Goal: Task Accomplishment & Management: Manage account settings

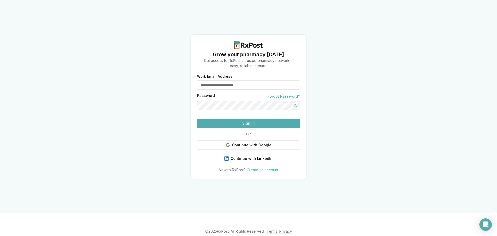
type input "**********"
click at [266, 128] on button "Sign In" at bounding box center [248, 123] width 103 height 9
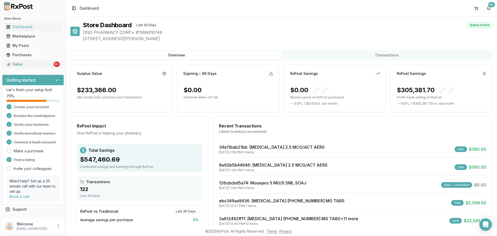
click at [37, 67] on link "Sales 9+" at bounding box center [33, 64] width 58 height 9
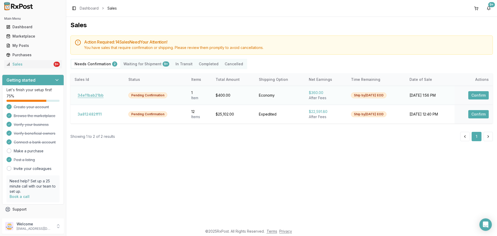
click at [101, 96] on button "34e11bab21bb" at bounding box center [91, 95] width 32 height 8
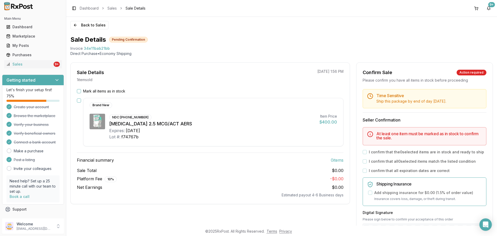
click at [216, 114] on div "NDC: 00597-0100-61 Spiriva Respimat 2.5 MCG/ACT AERS Expires: 2027-02-20 Lot #:…" at bounding box center [212, 127] width 206 height 26
click at [92, 91] on label "Mark all items as in stock" at bounding box center [104, 91] width 42 height 5
click at [81, 91] on button "Mark all items as in stock" at bounding box center [79, 91] width 4 height 4
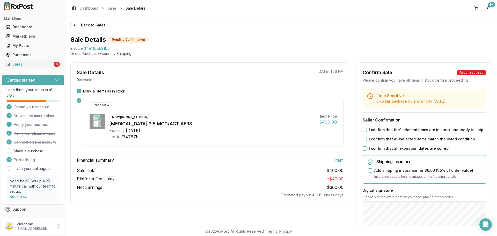
click at [378, 130] on label "I confirm that the 1 selected items are in stock and ready to ship" at bounding box center [426, 129] width 114 height 5
click at [367, 130] on button "I confirm that the 1 selected items are in stock and ready to ship" at bounding box center [365, 130] width 4 height 4
click at [376, 138] on label "I confirm that all 1 selected items match the listed condition" at bounding box center [422, 138] width 106 height 5
click at [367, 138] on button "I confirm that all 1 selected items match the listed condition" at bounding box center [365, 139] width 4 height 4
click at [374, 148] on label "I confirm that all expiration dates are correct" at bounding box center [409, 148] width 81 height 5
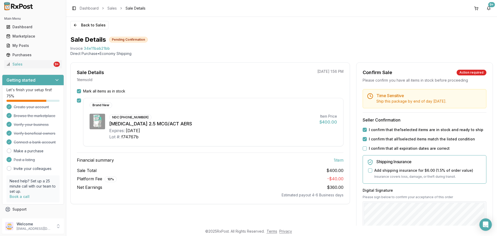
click at [367, 148] on button "I confirm that all expiration dates are correct" at bounding box center [365, 148] width 4 height 4
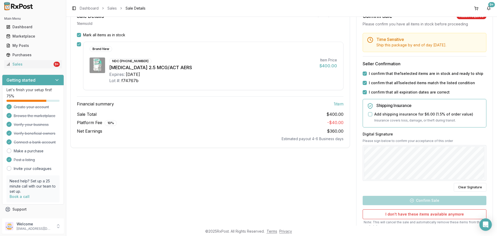
scroll to position [78, 0]
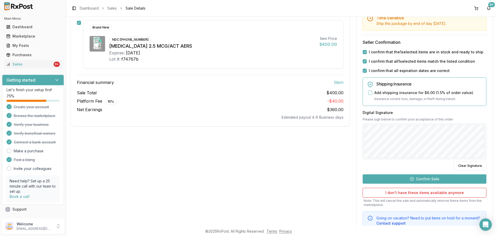
click at [427, 179] on button "Confirm Sale" at bounding box center [425, 178] width 124 height 9
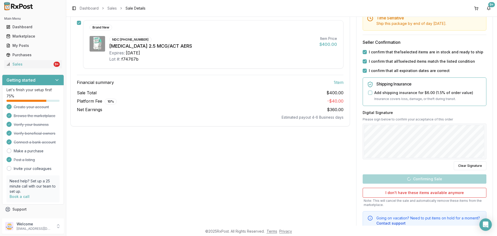
scroll to position [1, 0]
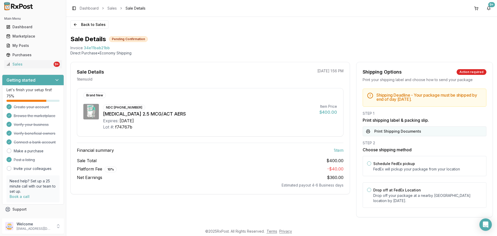
drag, startPoint x: 417, startPoint y: 193, endPoint x: 414, endPoint y: 135, distance: 58.1
click at [417, 193] on p "Drop off your package at a nearby [GEOGRAPHIC_DATA] location by [DATE] ." at bounding box center [427, 198] width 109 height 10
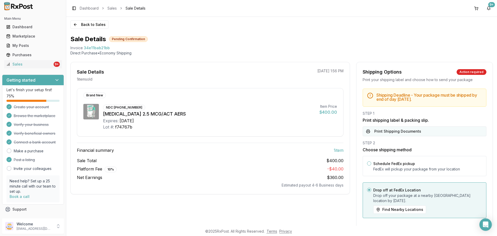
click at [412, 132] on button "Print Shipping Documents" at bounding box center [425, 131] width 124 height 10
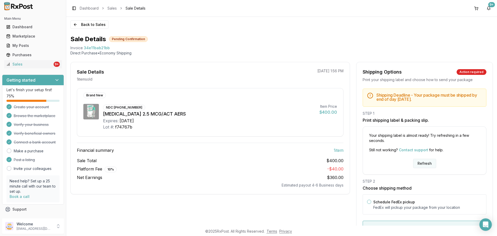
click at [422, 164] on button "Refresh" at bounding box center [424, 163] width 23 height 9
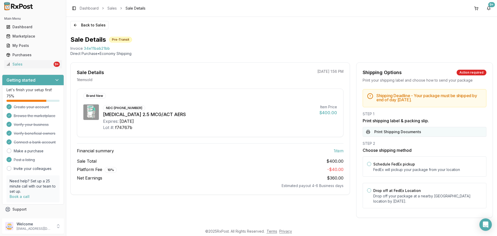
drag, startPoint x: 387, startPoint y: 192, endPoint x: 410, endPoint y: 129, distance: 67.1
click at [388, 190] on label "Drop off at FedEx Location" at bounding box center [397, 190] width 48 height 4
click at [371, 190] on button "Drop off at FedEx Location" at bounding box center [369, 190] width 4 height 4
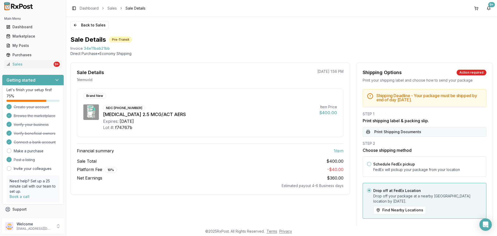
click at [408, 132] on button "Print Shipping Documents" at bounding box center [425, 132] width 124 height 10
click at [96, 27] on button "Back to Sales" at bounding box center [89, 25] width 38 height 8
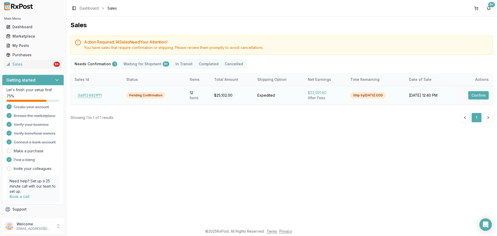
click at [97, 96] on button "3a812482ff11" at bounding box center [90, 95] width 30 height 8
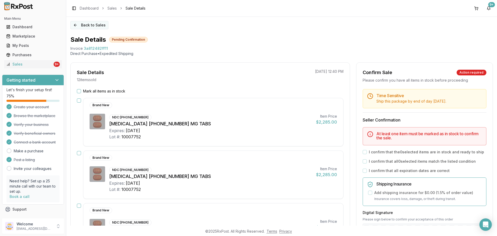
click at [87, 24] on button "Back to Sales" at bounding box center [89, 25] width 38 height 8
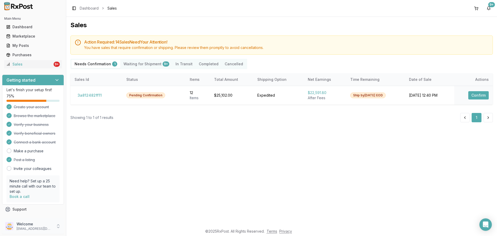
drag, startPoint x: 20, startPoint y: 228, endPoint x: 25, endPoint y: 227, distance: 5.2
click at [20, 228] on p "dngpharmacy2@gmail.com" at bounding box center [35, 228] width 36 height 4
click at [86, 227] on span "Sign Out" at bounding box center [93, 227] width 49 height 5
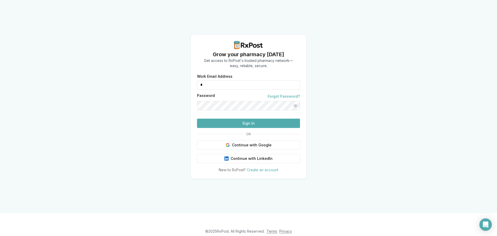
drag, startPoint x: 254, startPoint y: 84, endPoint x: 173, endPoint y: 86, distance: 81.3
click at [173, 86] on div "Grow your pharmacy [DATE] Get access to RxPost's trusted pharmacy network— easy…" at bounding box center [248, 106] width 497 height 213
drag, startPoint x: 218, startPoint y: 85, endPoint x: 190, endPoint y: 85, distance: 28.0
click at [190, 85] on div "Grow your pharmacy [DATE] Get access to RxPost's trusted pharmacy network— easy…" at bounding box center [248, 106] width 497 height 213
type input "**********"
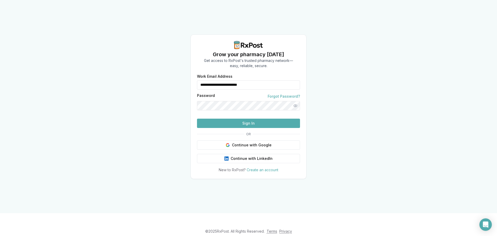
click at [258, 124] on button "Sign In" at bounding box center [248, 123] width 103 height 9
click at [256, 128] on button "Sign In" at bounding box center [248, 123] width 103 height 9
drag, startPoint x: 250, startPoint y: 76, endPoint x: 178, endPoint y: 76, distance: 71.7
click at [178, 76] on div "**********" at bounding box center [248, 106] width 497 height 213
click at [255, 128] on button "Sign In" at bounding box center [248, 123] width 103 height 9
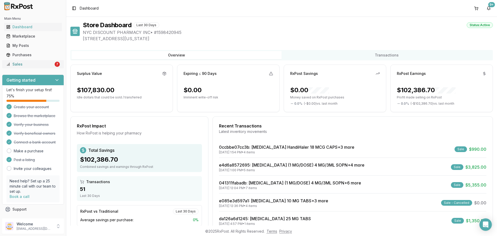
click at [55, 64] on div "7" at bounding box center [57, 64] width 5 height 5
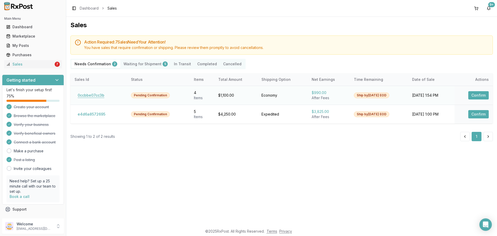
click at [93, 97] on button "0ccbbe07cc3b" at bounding box center [91, 95] width 33 height 8
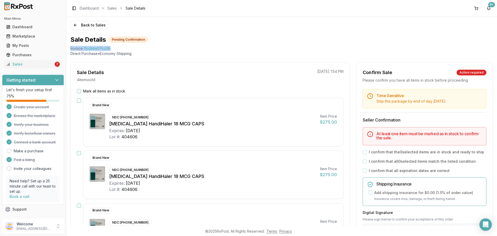
drag, startPoint x: 67, startPoint y: 47, endPoint x: 135, endPoint y: 46, distance: 67.3
click at [135, 46] on div "Back to Sales Sale Details Pending Confirmation Invoice 0ccbbe07cc3b Direct Pur…" at bounding box center [281, 121] width 431 height 209
copy div "Invoice 0ccbbe07cc3b"
click at [487, 225] on icon "Open Intercom Messenger" at bounding box center [485, 224] width 6 height 7
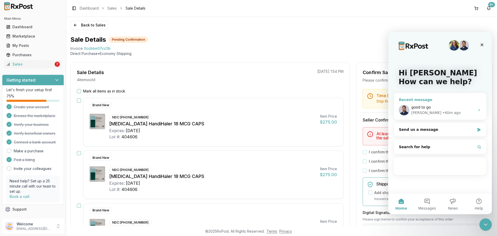
click at [431, 108] on div "good to go" at bounding box center [443, 107] width 64 height 5
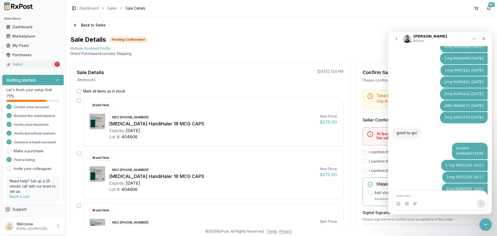
click at [419, 195] on textarea "Message…" at bounding box center [440, 194] width 95 height 9
type textarea "**********"
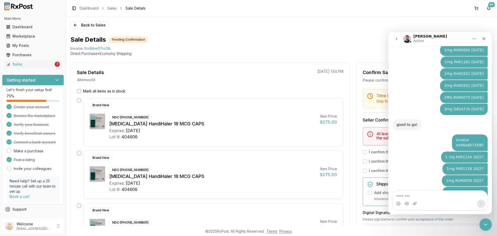
scroll to position [1099, 0]
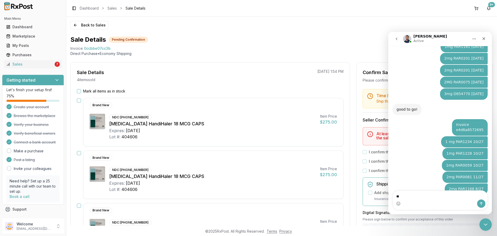
type textarea "*"
type textarea "**********"
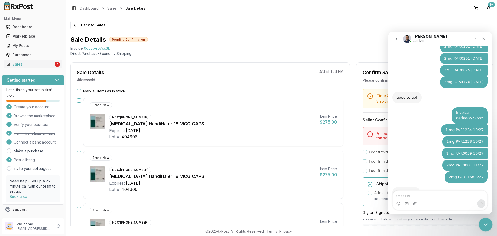
click at [482, 221] on icon "Close Intercom Messenger" at bounding box center [485, 224] width 6 height 6
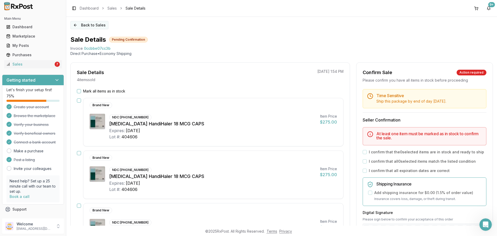
click at [93, 24] on button "Back to Sales" at bounding box center [89, 25] width 38 height 8
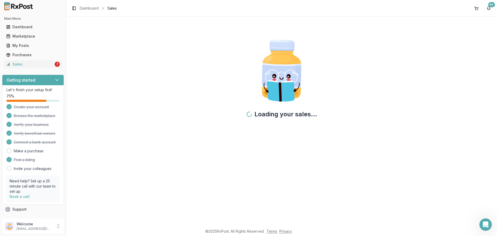
click at [233, 150] on div "Loading your sales..." at bounding box center [281, 121] width 431 height 209
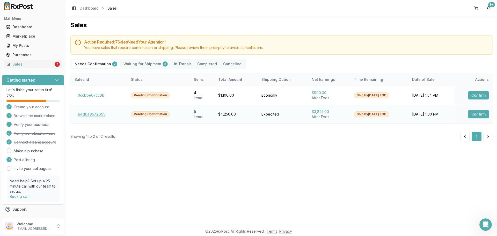
click at [96, 113] on button "e4d6a8572695" at bounding box center [92, 114] width 34 height 8
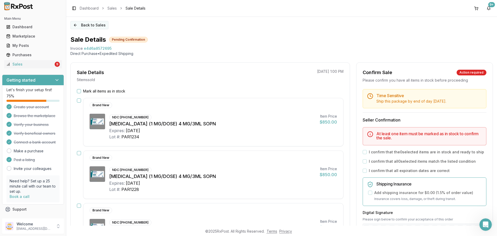
click at [82, 26] on button "Back to Sales" at bounding box center [89, 25] width 38 height 8
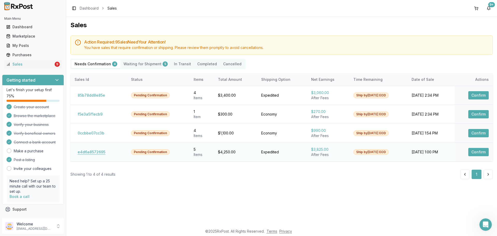
click at [97, 154] on button "e4d6a8572695" at bounding box center [92, 152] width 34 height 8
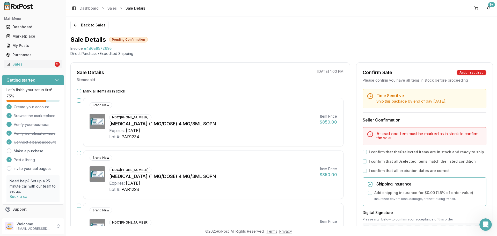
click at [86, 90] on label "Mark all items as in stock" at bounding box center [104, 91] width 42 height 5
click at [81, 90] on button "Mark all items as in stock" at bounding box center [79, 91] width 4 height 4
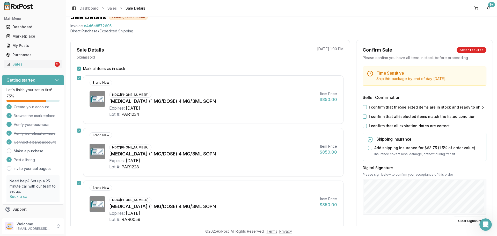
scroll to position [52, 0]
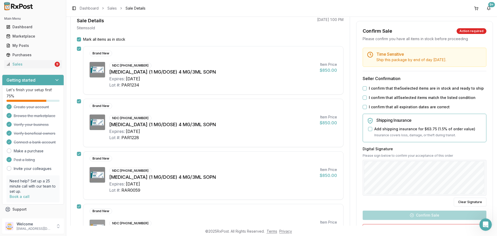
click at [373, 89] on label "I confirm that the 5 selected items are in stock and ready to ship" at bounding box center [426, 88] width 115 height 5
click at [367, 89] on button "I confirm that the 5 selected items are in stock and ready to ship" at bounding box center [365, 88] width 4 height 4
click at [373, 97] on label "I confirm that all 5 selected items match the listed condition" at bounding box center [422, 97] width 107 height 5
click at [367, 97] on button "I confirm that all 5 selected items match the listed condition" at bounding box center [365, 98] width 4 height 4
click at [371, 104] on label "I confirm that all expiration dates are correct" at bounding box center [409, 106] width 81 height 5
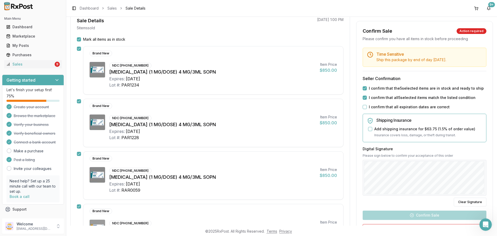
click at [367, 105] on button "I confirm that all expiration dates are correct" at bounding box center [365, 107] width 4 height 4
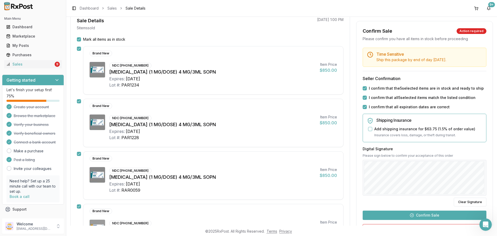
click at [417, 211] on button "Confirm Sale" at bounding box center [425, 214] width 124 height 9
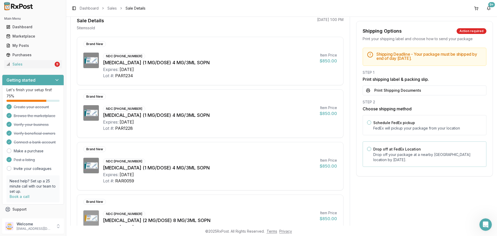
click at [431, 146] on div "Drop off at FedEx Location Drop off your package at a nearby FedEx location by …" at bounding box center [427, 154] width 109 height 17
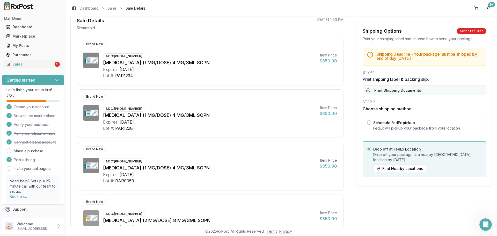
click at [423, 92] on button "Print Shipping Documents" at bounding box center [425, 90] width 124 height 10
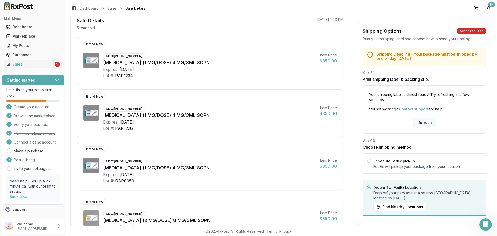
click at [430, 123] on button "Refresh" at bounding box center [424, 122] width 23 height 9
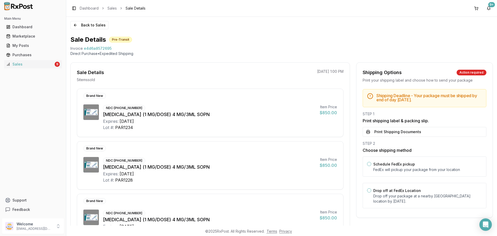
drag, startPoint x: 391, startPoint y: 198, endPoint x: 395, endPoint y: 181, distance: 16.8
click at [391, 195] on p "Drop off your package at a nearby FedEx location by August 26, 2025 ." at bounding box center [427, 198] width 109 height 10
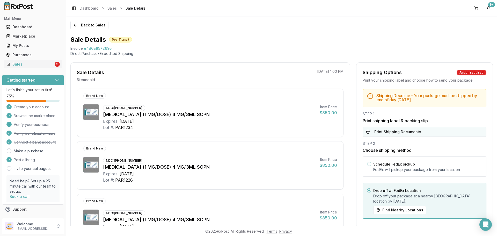
click at [408, 133] on button "Print Shipping Documents" at bounding box center [425, 132] width 124 height 10
click at [90, 24] on button "Back to Sales" at bounding box center [89, 25] width 38 height 8
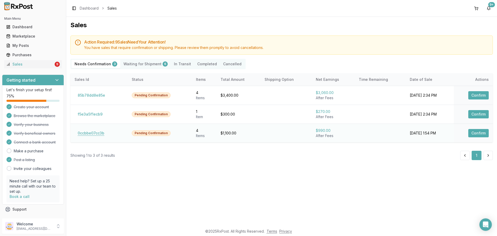
click at [99, 133] on button "0ccbbe07cc3b" at bounding box center [91, 133] width 33 height 8
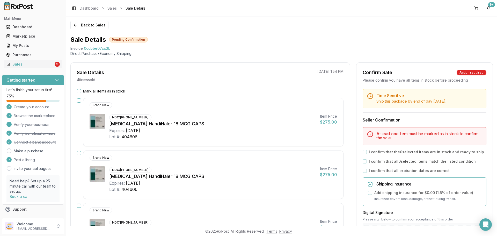
click at [96, 20] on div "Back to Sales Sale Details Pending Confirmation Invoice 0ccbbe07cc3b Direct Pur…" at bounding box center [281, 121] width 431 height 209
click at [96, 26] on button "Back to Sales" at bounding box center [89, 25] width 38 height 8
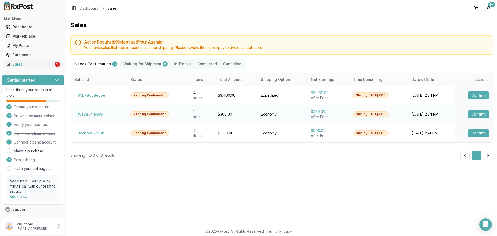
click at [90, 112] on button "f5e3a5f1ecb9" at bounding box center [90, 114] width 31 height 8
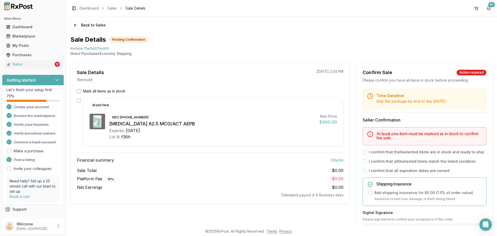
click at [223, 160] on h3 "Financial summary 0 item s" at bounding box center [210, 160] width 267 height 6
drag, startPoint x: 69, startPoint y: 46, endPoint x: 119, endPoint y: 49, distance: 50.8
click at [119, 49] on div "Back to Sales Sale Details Pending Confirmation Invoice f5e3a5f1ecb9 Direct Pur…" at bounding box center [281, 121] width 431 height 209
copy div "Invoice f5e3a5f1ecb9"
click at [486, 227] on div "Open Intercom Messenger" at bounding box center [486, 225] width 14 height 14
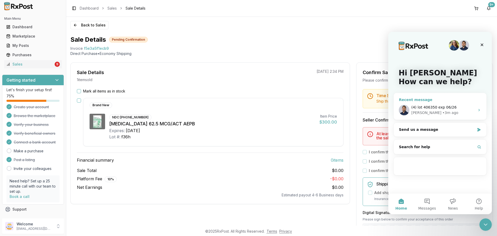
click at [433, 109] on span "(4) lot 406350 exp 06/26" at bounding box center [433, 107] width 45 height 4
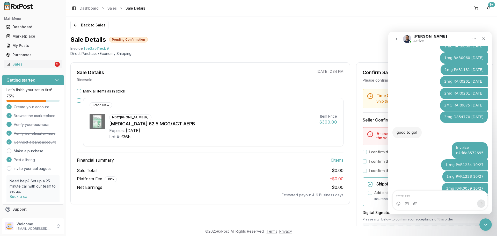
type textarea "**********"
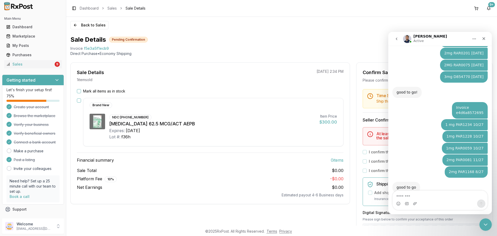
scroll to position [1127, 0]
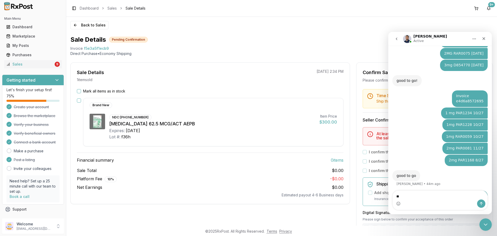
type textarea "*"
type textarea "**********"
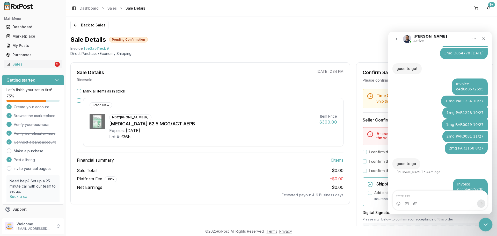
click at [484, 224] on icon "Close Intercom Messenger" at bounding box center [485, 224] width 6 height 6
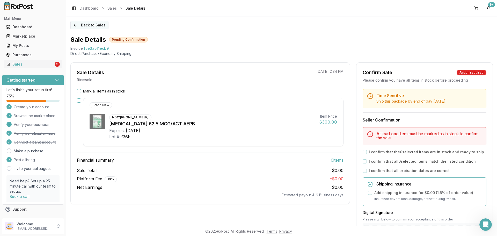
click at [95, 24] on button "Back to Sales" at bounding box center [89, 25] width 38 height 8
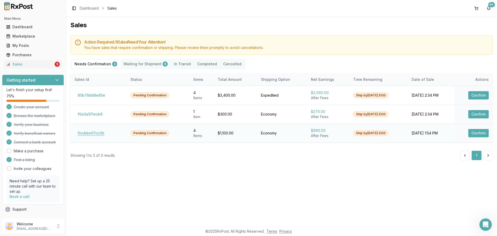
click at [93, 134] on button "0ccbbe07cc3b" at bounding box center [91, 133] width 33 height 8
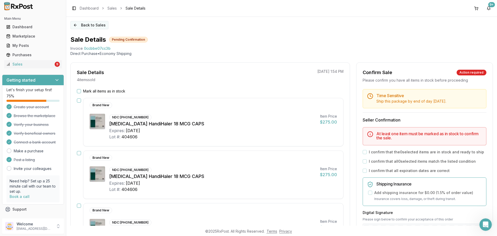
click at [86, 25] on button "Back to Sales" at bounding box center [89, 25] width 38 height 8
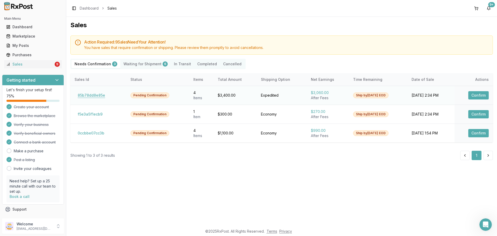
click at [100, 94] on button "85b78dd8e85e" at bounding box center [92, 95] width 34 height 8
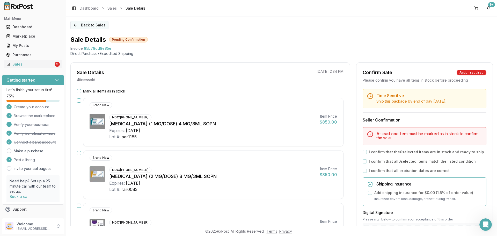
click at [100, 28] on button "Back to Sales" at bounding box center [89, 25] width 38 height 8
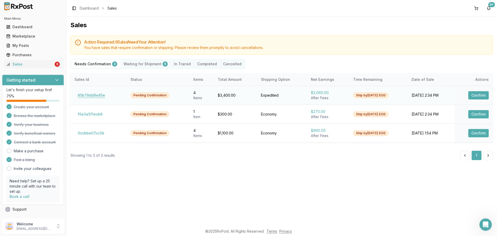
click at [100, 95] on button "85b78dd8e85e" at bounding box center [92, 95] width 34 height 8
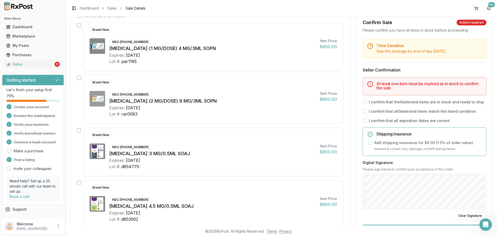
scroll to position [78, 0]
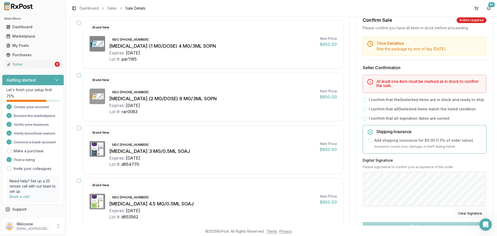
click at [255, 137] on div "Brand New NDC: 00002-2236-80 Trulicity 3 MG/0.5ML SOAJ Expires: 2027-02-02 Lot …" at bounding box center [213, 149] width 260 height 48
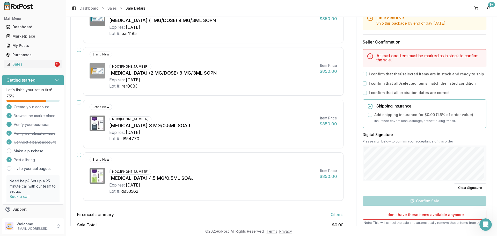
scroll to position [41, 0]
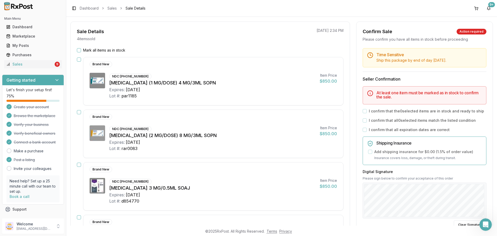
click at [241, 149] on div "Lot #: rar0083" at bounding box center [212, 148] width 206 height 6
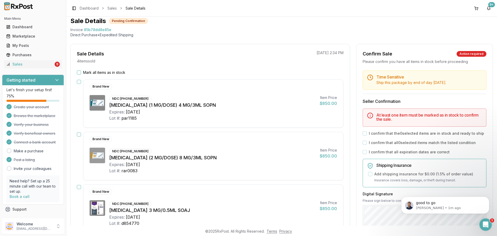
scroll to position [0, 0]
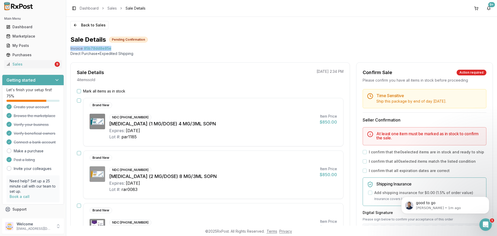
drag, startPoint x: 70, startPoint y: 48, endPoint x: 112, endPoint y: 49, distance: 42.2
click at [112, 49] on div "Back to Sales Sale Details Pending Confirmation Invoice 85b78dd8e85e Direct Pur…" at bounding box center [281, 121] width 431 height 209
copy div "Invoice 85b78dd8e85e"
click at [488, 226] on div "Open Intercom Messenger" at bounding box center [484, 223] width 17 height 17
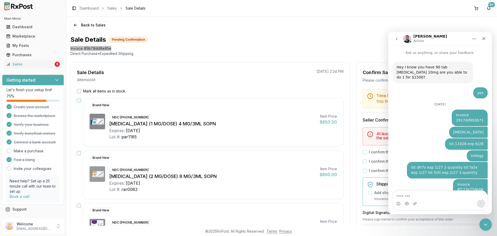
scroll to position [1, 0]
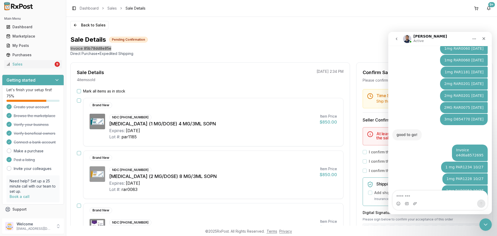
click at [426, 196] on textarea "Message…" at bounding box center [440, 194] width 95 height 9
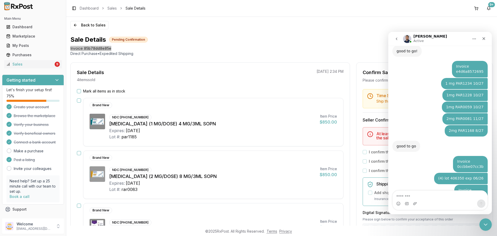
type textarea "**********"
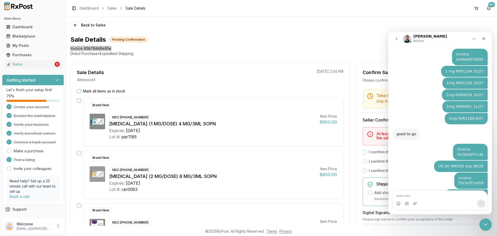
scroll to position [1175, 0]
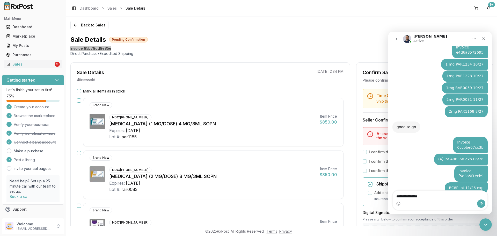
type textarea "**********"
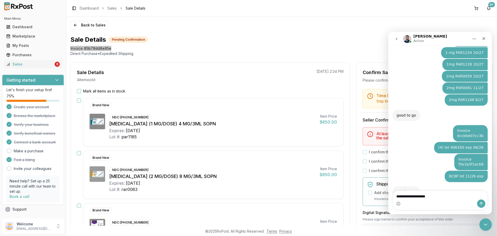
type textarea "**********"
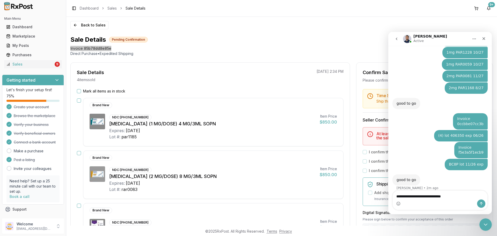
type textarea "**********"
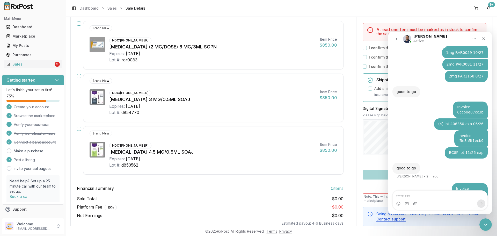
scroll to position [0, 0]
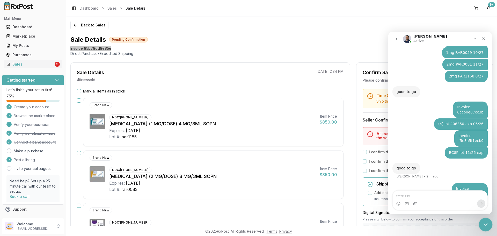
click at [485, 225] on icon "Close Intercom Messenger" at bounding box center [485, 224] width 6 height 6
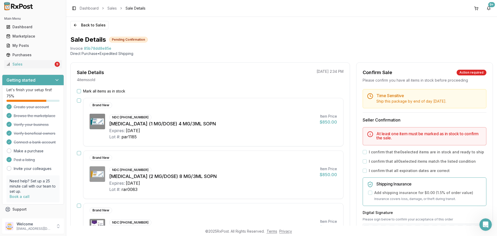
click at [97, 29] on div "Back to Sales Sale Details Pending Confirmation Invoice 85b78dd8e85e Direct Pur…" at bounding box center [281, 121] width 431 height 209
click at [98, 25] on button "Back to Sales" at bounding box center [89, 25] width 38 height 8
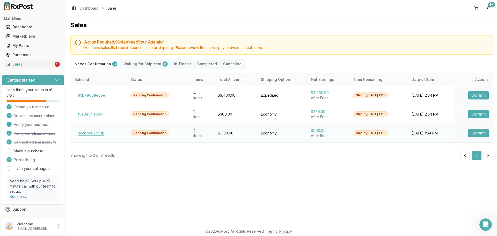
click at [96, 132] on button "0ccbbe07cc3b" at bounding box center [91, 133] width 33 height 8
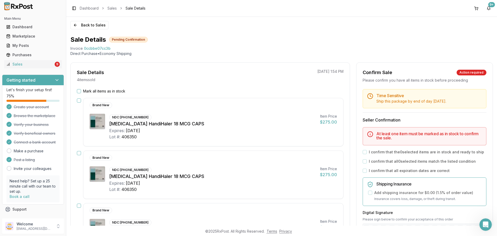
click at [89, 91] on label "Mark all items as in stock" at bounding box center [104, 91] width 42 height 5
click at [81, 91] on button "Mark all items as in stock" at bounding box center [79, 91] width 4 height 4
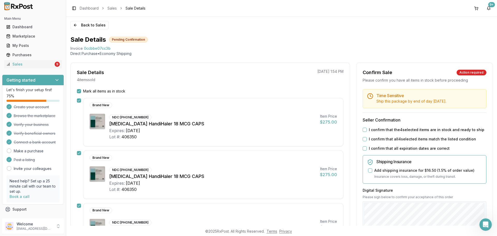
click at [393, 130] on label "I confirm that the 4 selected items are in stock and ready to ship" at bounding box center [426, 129] width 115 height 5
click at [367, 130] on button "I confirm that the 4 selected items are in stock and ready to ship" at bounding box center [365, 130] width 4 height 4
click at [391, 140] on label "I confirm that all 4 selected items match the listed condition" at bounding box center [422, 138] width 107 height 5
click at [367, 140] on button "I confirm that all 4 selected items match the listed condition" at bounding box center [365, 139] width 4 height 4
drag, startPoint x: 386, startPoint y: 149, endPoint x: 387, endPoint y: 153, distance: 3.5
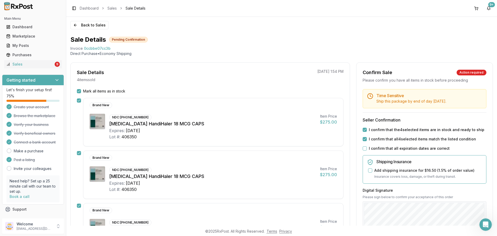
click at [386, 149] on label "I confirm that all expiration dates are correct" at bounding box center [409, 148] width 81 height 5
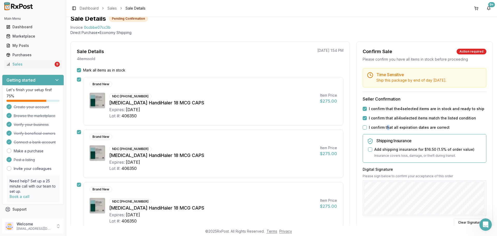
scroll to position [52, 0]
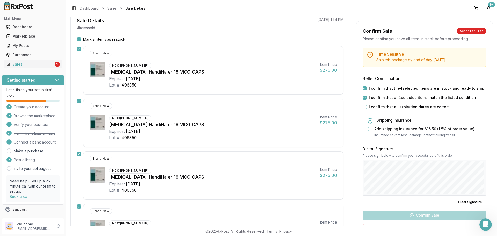
click at [375, 108] on label "I confirm that all expiration dates are correct" at bounding box center [409, 106] width 81 height 5
click at [367, 108] on button "I confirm that all expiration dates are correct" at bounding box center [365, 107] width 4 height 4
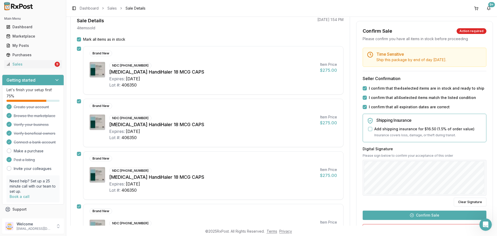
click at [422, 214] on button "Confirm Sale" at bounding box center [425, 214] width 124 height 9
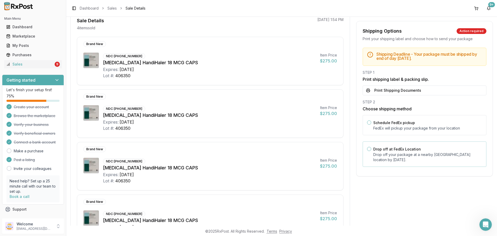
drag, startPoint x: 399, startPoint y: 157, endPoint x: 400, endPoint y: 147, distance: 9.4
click at [400, 157] on p "Drop off your package at a nearby FedEx location by September 1, 2025 ." at bounding box center [427, 157] width 109 height 10
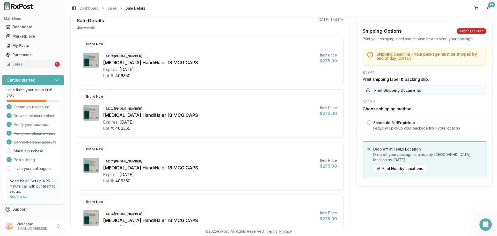
click at [401, 88] on button "Print Shipping Documents" at bounding box center [425, 90] width 124 height 10
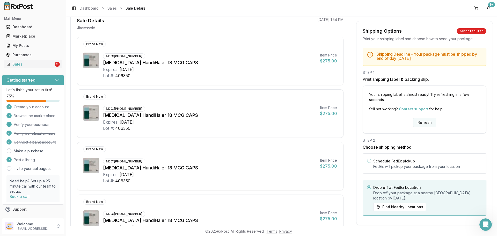
click at [426, 126] on button "Refresh" at bounding box center [424, 122] width 23 height 9
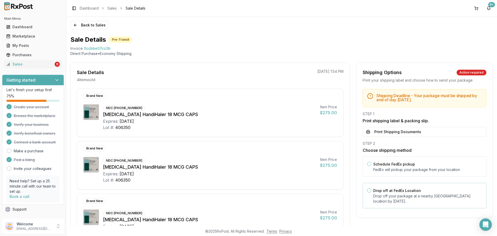
click at [386, 194] on p "Drop off your package at a nearby [GEOGRAPHIC_DATA] location by [DATE] ." at bounding box center [427, 198] width 109 height 10
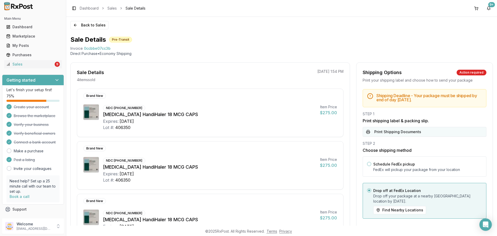
click at [398, 130] on button "Print Shipping Documents" at bounding box center [425, 132] width 124 height 10
click at [95, 27] on button "Back to Sales" at bounding box center [89, 25] width 38 height 8
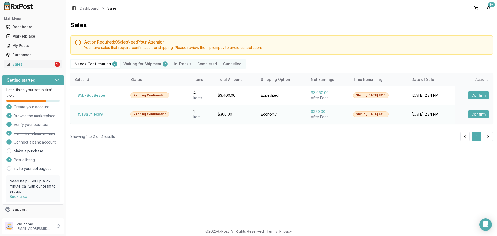
click at [91, 114] on button "f5e3a5f1ecb9" at bounding box center [90, 114] width 31 height 8
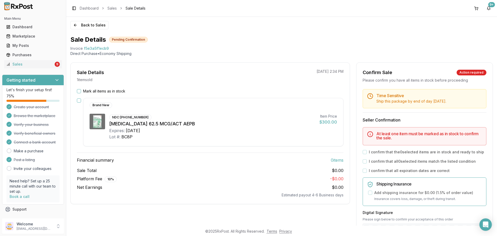
click at [105, 91] on label "Mark all items as in stock" at bounding box center [104, 91] width 42 height 5
click at [81, 91] on button "Mark all items as in stock" at bounding box center [79, 91] width 4 height 4
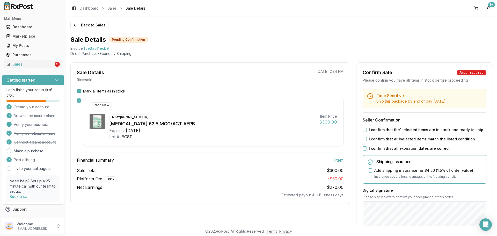
click at [392, 130] on label "I confirm that the 1 selected items are in stock and ready to ship" at bounding box center [426, 129] width 114 height 5
click at [367, 130] on button "I confirm that the 1 selected items are in stock and ready to ship" at bounding box center [365, 130] width 4 height 4
click at [388, 139] on label "I confirm that all 1 selected items match the listed condition" at bounding box center [422, 138] width 106 height 5
click at [367, 139] on button "I confirm that all 1 selected items match the listed condition" at bounding box center [365, 139] width 4 height 4
click at [385, 149] on label "I confirm that all expiration dates are correct" at bounding box center [409, 148] width 81 height 5
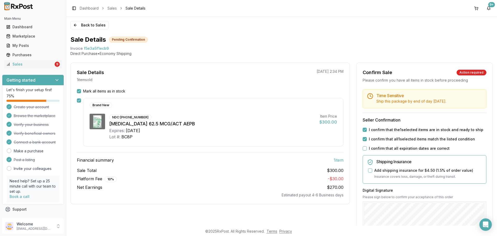
click at [367, 149] on button "I confirm that all expiration dates are correct" at bounding box center [365, 148] width 4 height 4
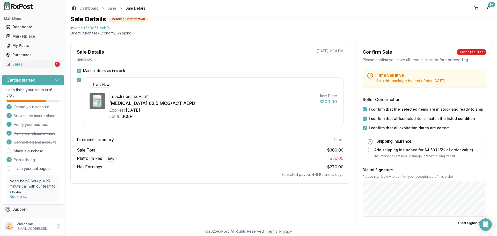
scroll to position [52, 0]
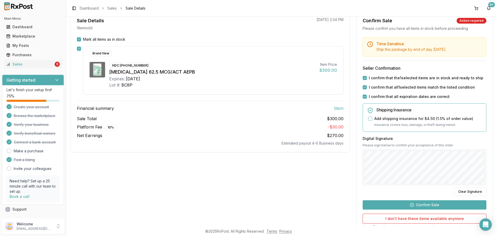
click at [426, 205] on button "Confirm Sale" at bounding box center [425, 204] width 124 height 9
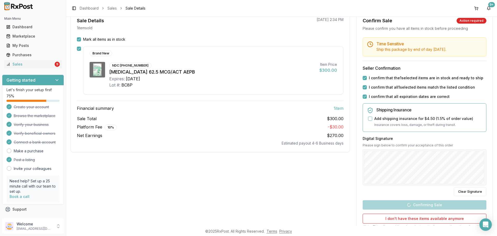
scroll to position [1, 0]
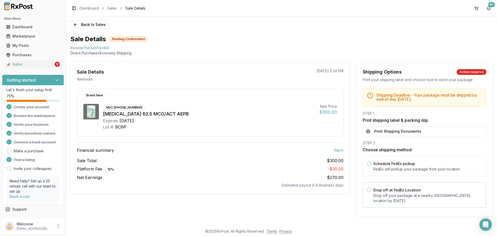
click at [401, 193] on p "Drop off your package at a nearby FedEx location by September 1, 2025 ." at bounding box center [427, 198] width 109 height 10
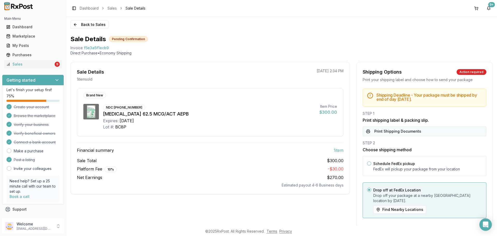
click at [406, 129] on button "Print Shipping Documents" at bounding box center [425, 131] width 124 height 10
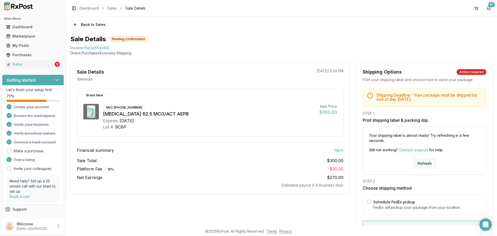
click at [427, 163] on button "Refresh" at bounding box center [424, 163] width 23 height 9
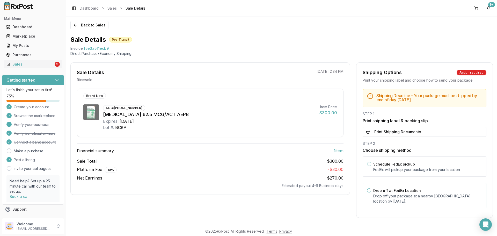
scroll to position [1, 0]
click at [393, 189] on label "Drop off at FedEx Location" at bounding box center [397, 190] width 48 height 4
click at [371, 189] on button "Drop off at FedEx Location" at bounding box center [369, 190] width 4 height 4
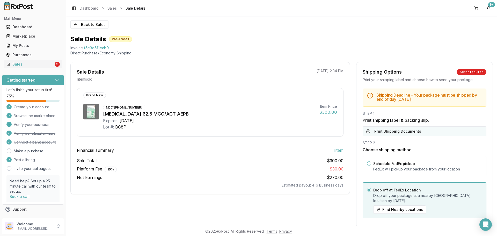
click at [394, 132] on button "Print Shipping Documents" at bounding box center [425, 131] width 124 height 10
click at [100, 26] on button "Back to Sales" at bounding box center [89, 24] width 38 height 8
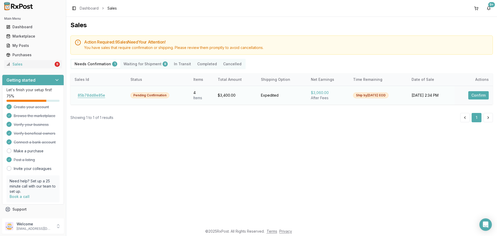
click at [82, 96] on button "85b78dd8e85e" at bounding box center [92, 95] width 34 height 8
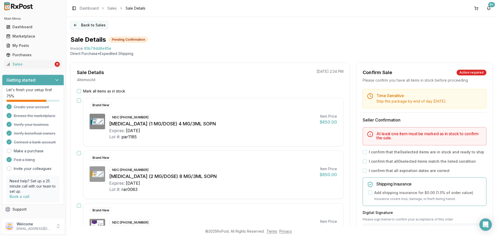
click at [95, 25] on button "Back to Sales" at bounding box center [89, 25] width 38 height 8
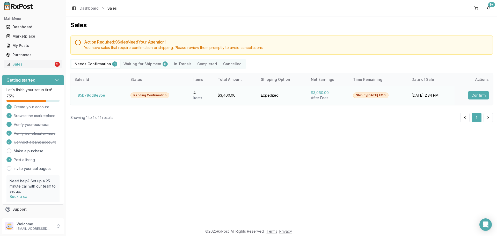
click at [102, 94] on button "85b78dd8e85e" at bounding box center [92, 95] width 34 height 8
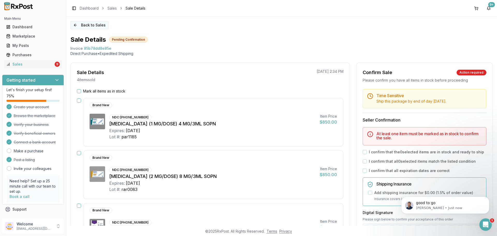
click at [92, 26] on button "Back to Sales" at bounding box center [89, 25] width 38 height 8
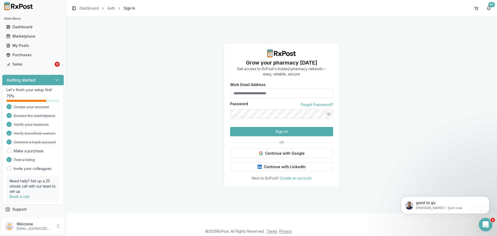
type input "**********"
click at [85, 215] on div "**********" at bounding box center [281, 121] width 431 height 209
click at [44, 68] on div "Main Menu Dashboard Marketplace My Posts Purchases Sales 9" at bounding box center [33, 41] width 66 height 58
click at [45, 63] on div "Sales" at bounding box center [29, 64] width 47 height 5
click at [260, 89] on input "**********" at bounding box center [281, 93] width 103 height 9
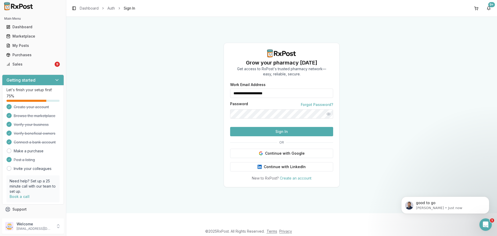
click at [260, 89] on input "**********" at bounding box center [281, 93] width 103 height 9
type input "**********"
click at [267, 136] on button "Sign In" at bounding box center [281, 131] width 103 height 9
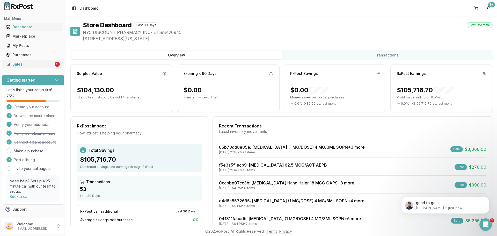
click at [48, 63] on div "Sales" at bounding box center [29, 64] width 47 height 5
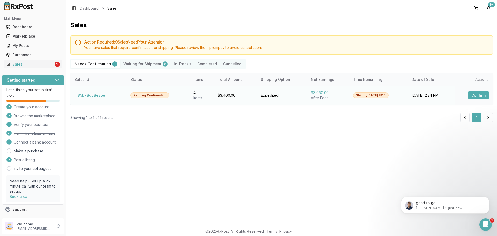
click at [89, 93] on button "85b78dd8e85e" at bounding box center [92, 95] width 34 height 8
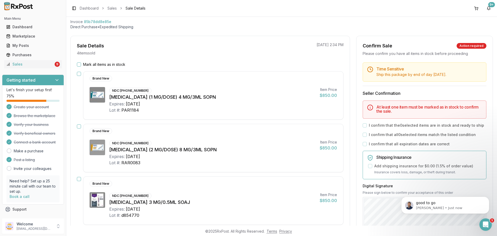
scroll to position [52, 0]
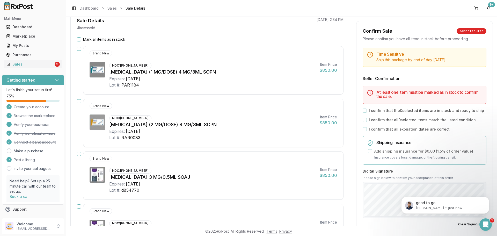
click at [81, 48] on div "Brand New NDC: [PHONE_NUMBER] [MEDICAL_DATA] (1 MG/DOSE) 4 MG/3ML SOPN Expires:…" at bounding box center [210, 70] width 267 height 48
click at [79, 49] on button "button" at bounding box center [79, 49] width 4 height 4
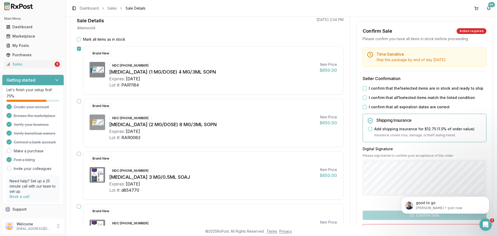
click at [86, 114] on div "Brand New NDC: [PHONE_NUMBER] [MEDICAL_DATA] (2 MG/DOSE) 8 MG/3ML SOPN Expires:…" at bounding box center [213, 123] width 260 height 48
click at [77, 101] on button "button" at bounding box center [79, 101] width 4 height 4
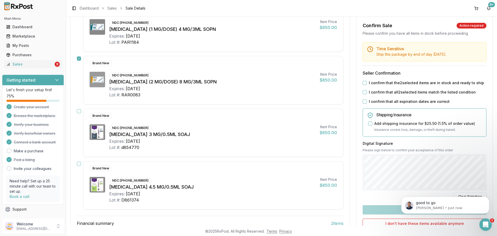
scroll to position [104, 0]
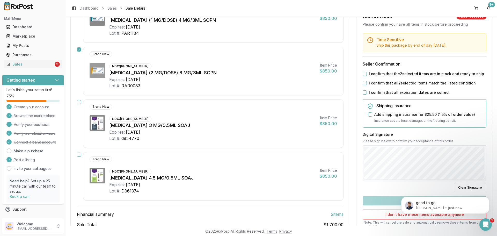
click at [78, 155] on button "button" at bounding box center [79, 154] width 4 height 4
click at [379, 70] on div "Time Sensitive Ship this package by end of day [DATE] . Seller Confirmation I c…" at bounding box center [424, 142] width 136 height 219
click at [378, 74] on label "I confirm that the 3 selected items are in stock and ready to ship" at bounding box center [426, 73] width 115 height 5
click at [367, 74] on button "I confirm that the 3 selected items are in stock and ready to ship" at bounding box center [365, 74] width 4 height 4
click at [379, 80] on div "Time Sensitive Ship this package by end of day [DATE] . Seller Confirmation I c…" at bounding box center [424, 142] width 136 height 219
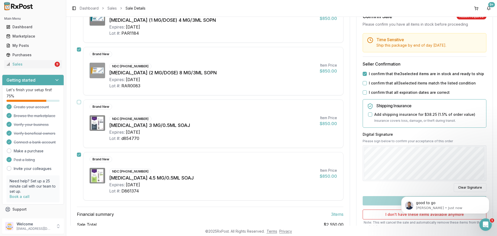
click at [378, 83] on label "I confirm that all 3 selected items match the listed condition" at bounding box center [422, 82] width 107 height 5
click at [367, 83] on button "I confirm that all 3 selected items match the listed condition" at bounding box center [365, 83] width 4 height 4
click at [376, 92] on label "I confirm that all expiration dates are correct" at bounding box center [409, 92] width 81 height 5
click at [367, 92] on button "I confirm that all expiration dates are correct" at bounding box center [365, 92] width 4 height 4
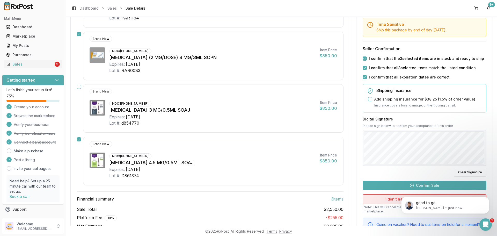
scroll to position [144, 0]
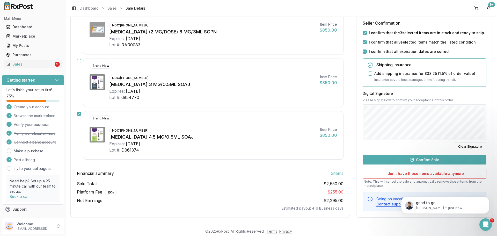
click at [406, 160] on button "Confirm Sale" at bounding box center [425, 159] width 124 height 9
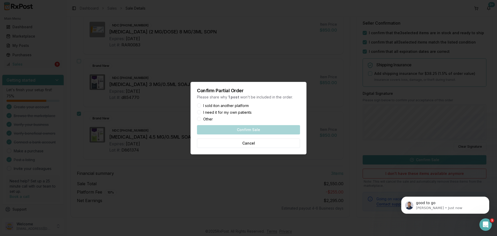
click at [219, 107] on label "I sold it on another platform" at bounding box center [226, 106] width 46 height 4
click at [201, 107] on button "I sold it on another platform" at bounding box center [199, 105] width 4 height 4
click at [228, 128] on button "Confirm Sale" at bounding box center [248, 129] width 103 height 9
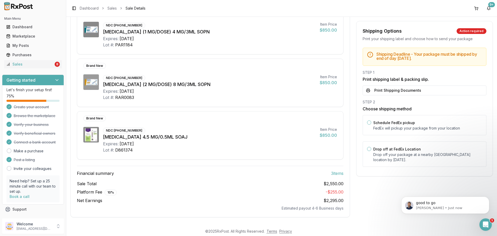
scroll to position [83, 0]
click at [405, 158] on p "Drop off your package at a nearby [GEOGRAPHIC_DATA] location by [DATE] ." at bounding box center [427, 157] width 109 height 10
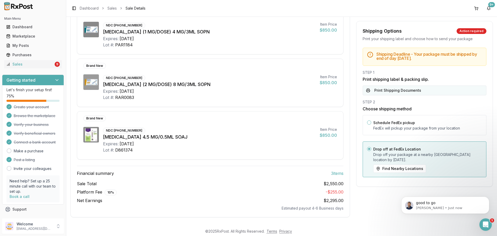
click at [407, 91] on button "Print Shipping Documents" at bounding box center [425, 90] width 124 height 10
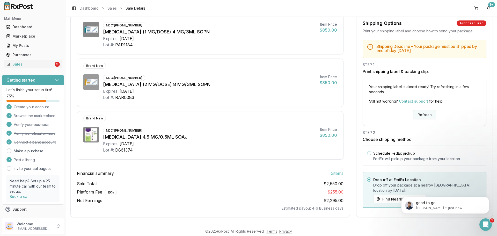
click at [422, 115] on button "Refresh" at bounding box center [424, 114] width 23 height 9
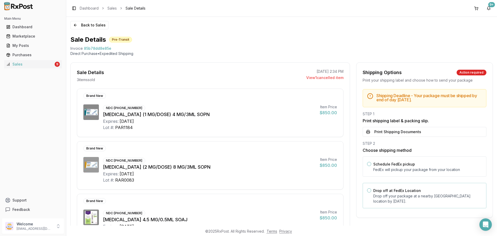
click at [424, 189] on div "Drop off at FedEx Location Drop off your package at a nearby FedEx location by …" at bounding box center [427, 195] width 109 height 17
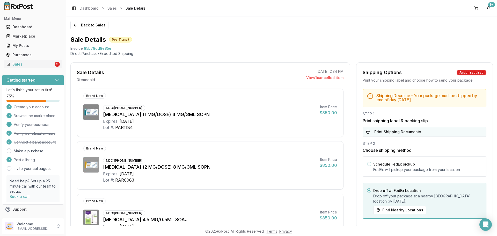
click at [423, 135] on button "Print Shipping Documents" at bounding box center [425, 132] width 124 height 10
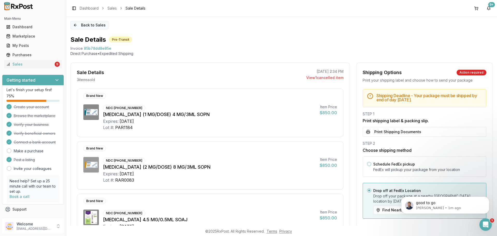
click at [91, 25] on button "Back to Sales" at bounding box center [89, 25] width 38 height 8
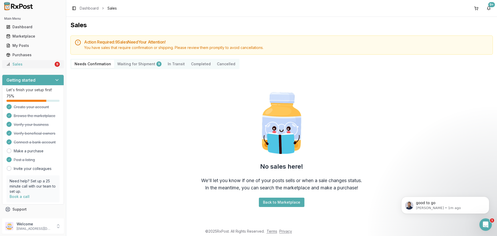
click at [37, 64] on div "Sales" at bounding box center [29, 64] width 47 height 5
click at [47, 225] on p "Welcome" at bounding box center [35, 223] width 36 height 5
click at [78, 224] on button "Sign Out" at bounding box center [93, 227] width 53 height 9
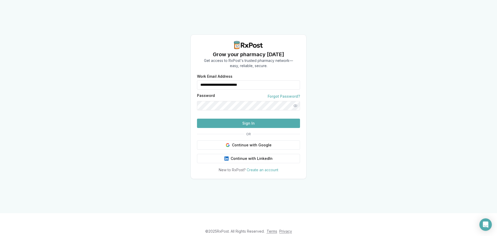
drag, startPoint x: 242, startPoint y: 80, endPoint x: 186, endPoint y: 89, distance: 56.9
click at [181, 87] on div "**********" at bounding box center [248, 106] width 497 height 213
type input "**********"
click at [230, 128] on button "Sign In" at bounding box center [248, 123] width 103 height 9
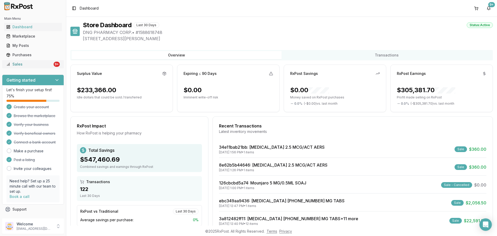
click at [49, 62] on div "Sales" at bounding box center [29, 64] width 46 height 5
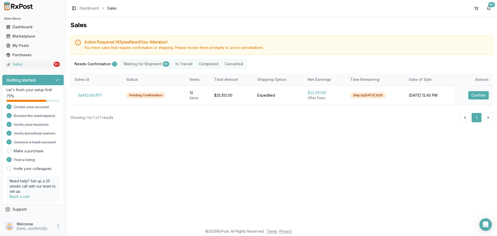
click at [50, 226] on p "Welcome" at bounding box center [35, 223] width 36 height 5
click at [80, 229] on span "Sign Out" at bounding box center [93, 227] width 49 height 5
